Goal: Find specific page/section: Find specific page/section

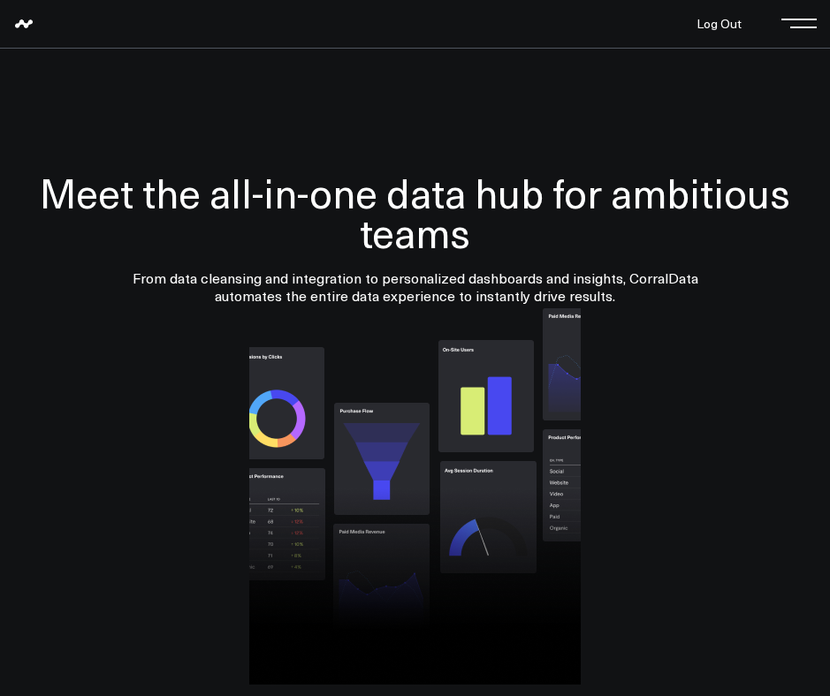
click at [807, 32] on button at bounding box center [803, 22] width 27 height 27
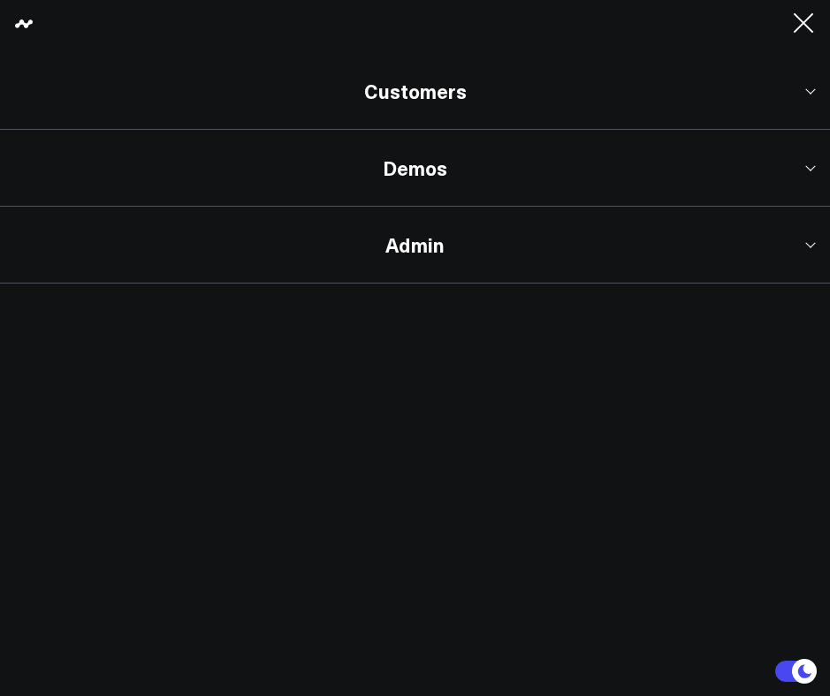
click at [489, 84] on link "Customers" at bounding box center [415, 91] width 830 height 77
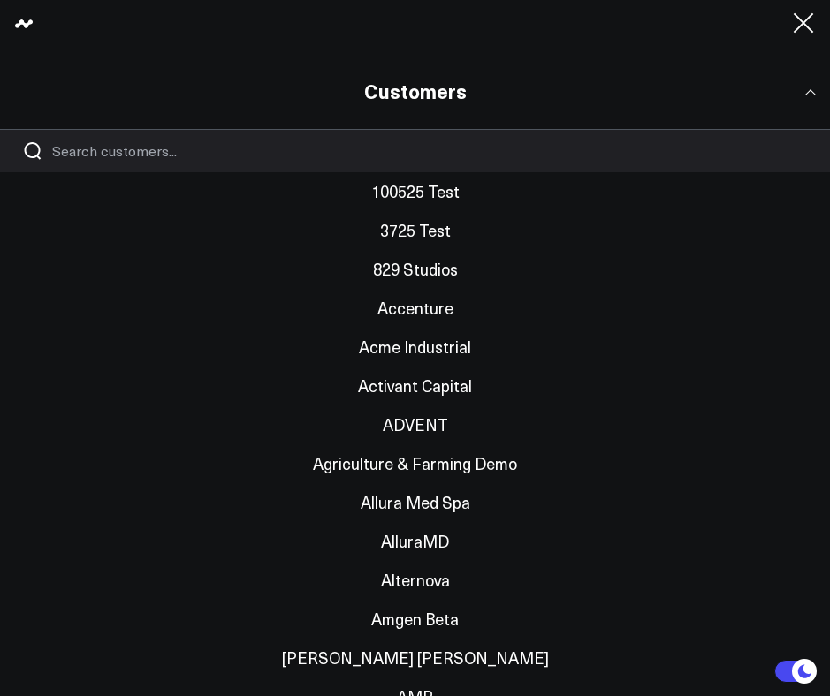
click at [388, 142] on input "Search customers input" at bounding box center [429, 150] width 755 height 19
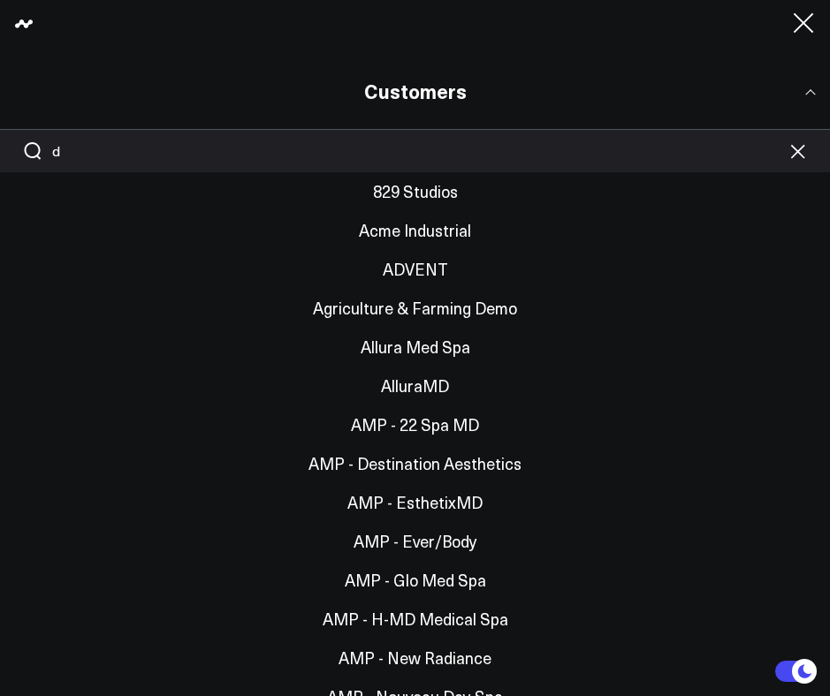
type input "db"
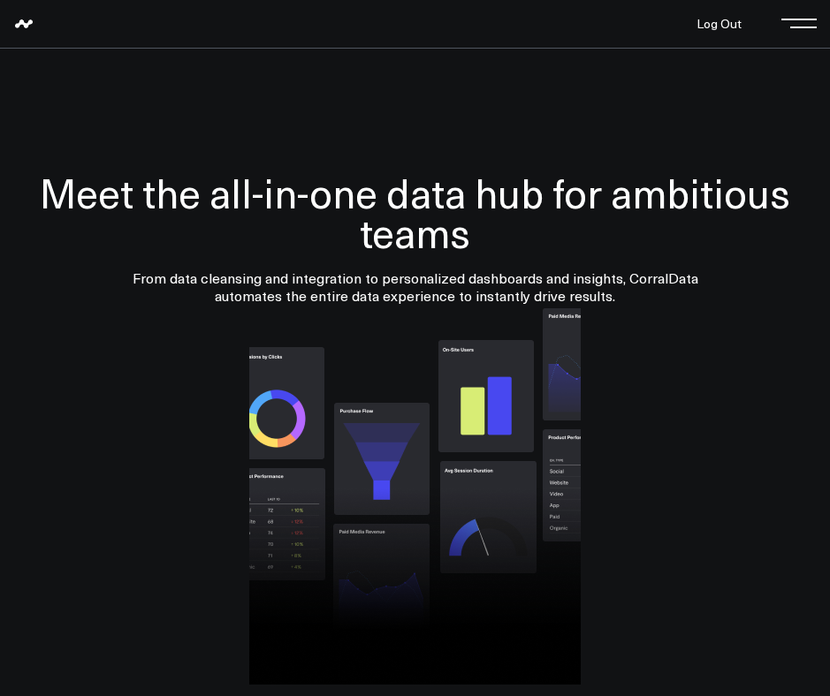
click at [807, 20] on button at bounding box center [803, 22] width 27 height 27
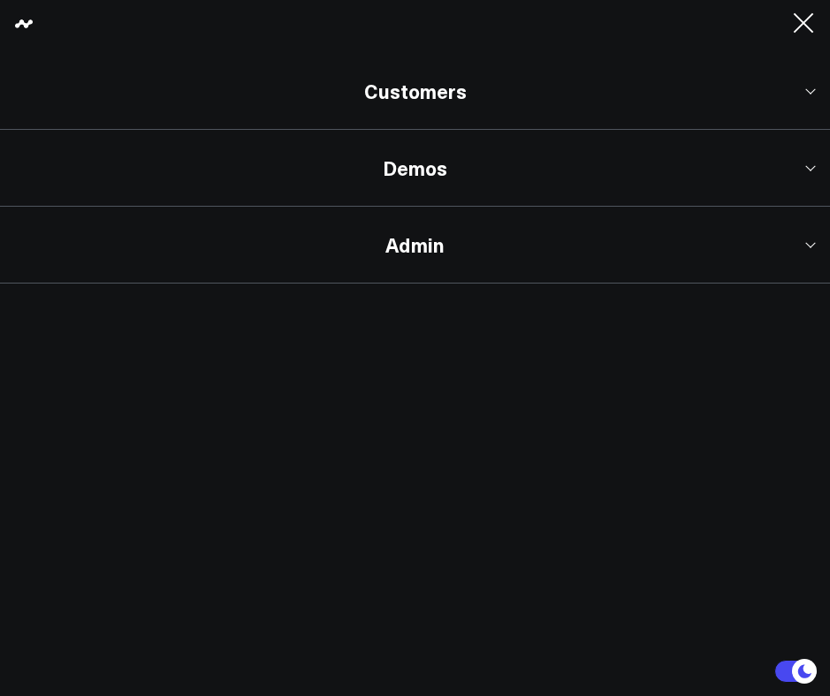
click at [489, 250] on link "Admin" at bounding box center [415, 245] width 830 height 77
click at [408, 343] on link "Admin Server" at bounding box center [415, 341] width 830 height 39
